Goal: Navigation & Orientation: Understand site structure

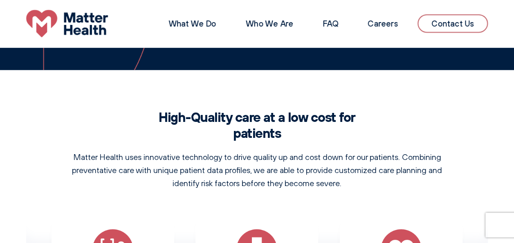
scroll to position [286, 0]
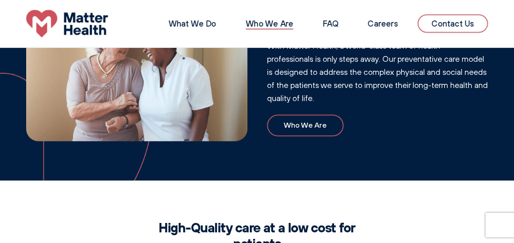
click at [275, 25] on link "Who We Are" at bounding box center [269, 23] width 47 height 10
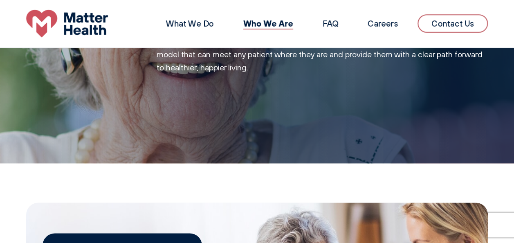
scroll to position [399, 0]
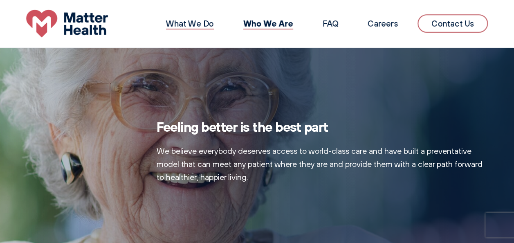
click at [203, 23] on link "What We Do" at bounding box center [190, 23] width 48 height 10
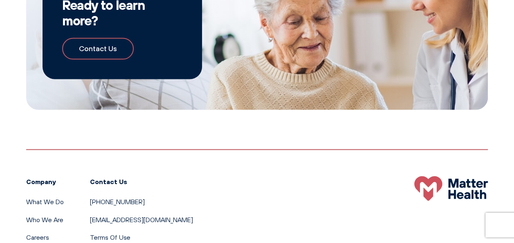
scroll to position [858, 0]
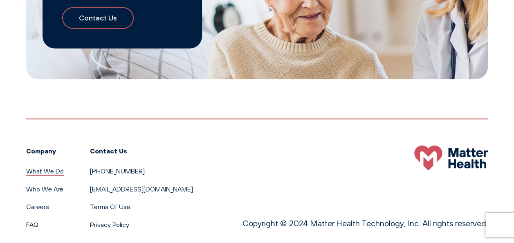
click at [44, 167] on link "What We Do" at bounding box center [45, 171] width 38 height 8
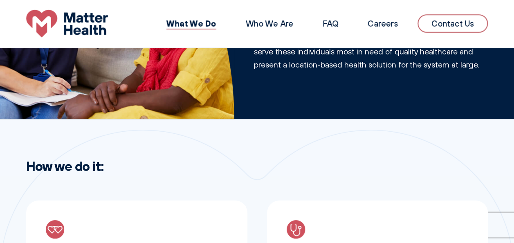
scroll to position [39, 0]
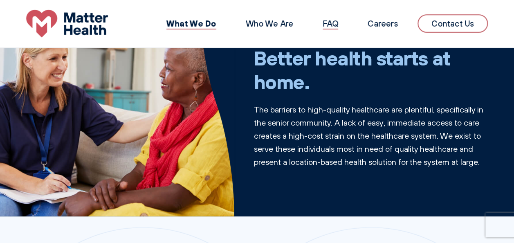
click at [336, 25] on link "FAQ" at bounding box center [331, 23] width 16 height 10
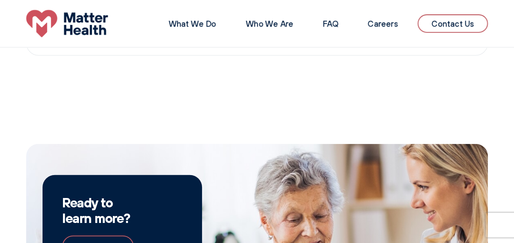
scroll to position [1064, 0]
